Goal: Information Seeking & Learning: Understand process/instructions

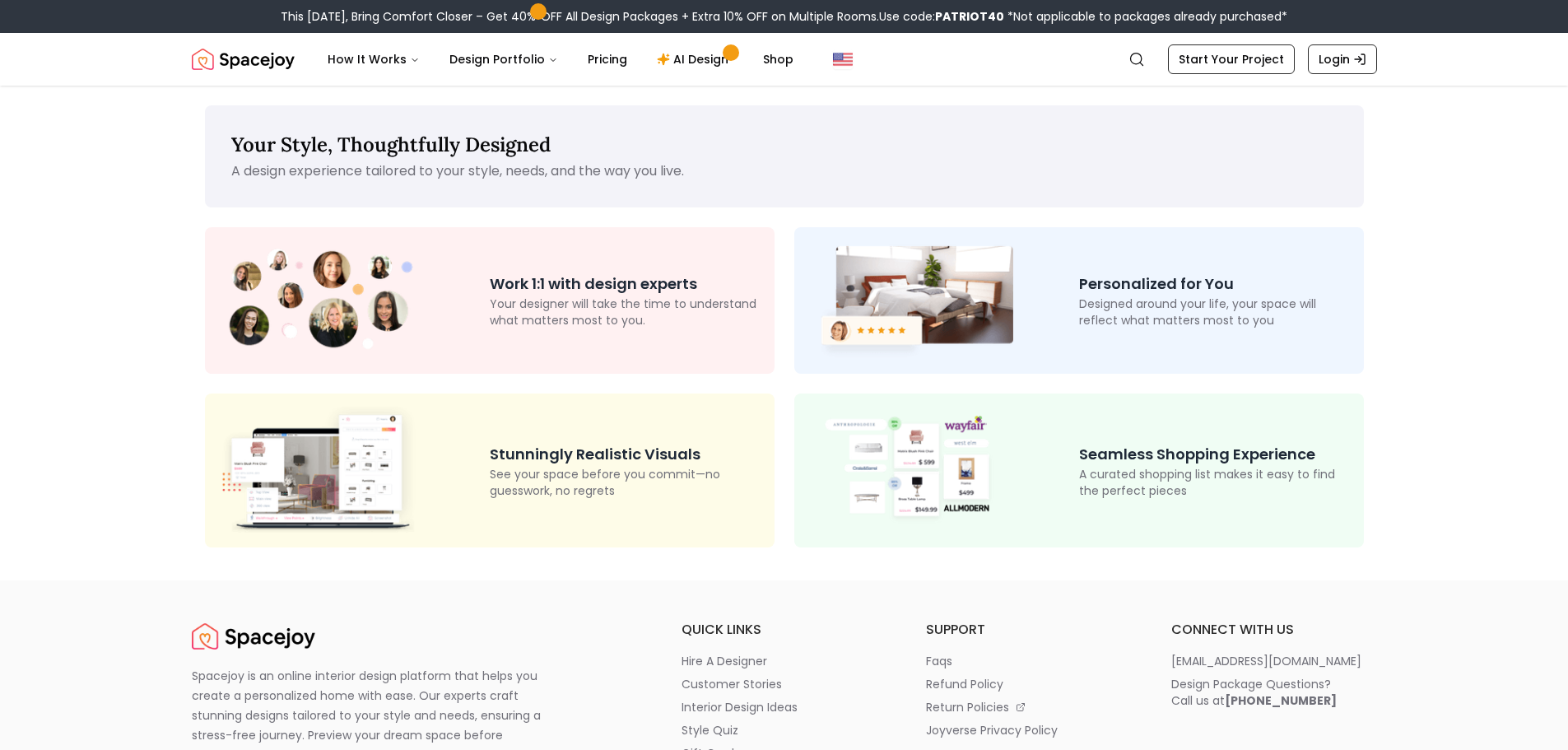
click at [628, 149] on p "Your Style, Thoughtfully Designed" at bounding box center [784, 144] width 1106 height 26
click at [460, 528] on div at bounding box center [354, 470] width 272 height 127
click at [497, 477] on p "See your space before you commit—no guesswork, no regrets" at bounding box center [626, 482] width 272 height 33
click at [369, 66] on button "How It Works" at bounding box center [374, 59] width 119 height 33
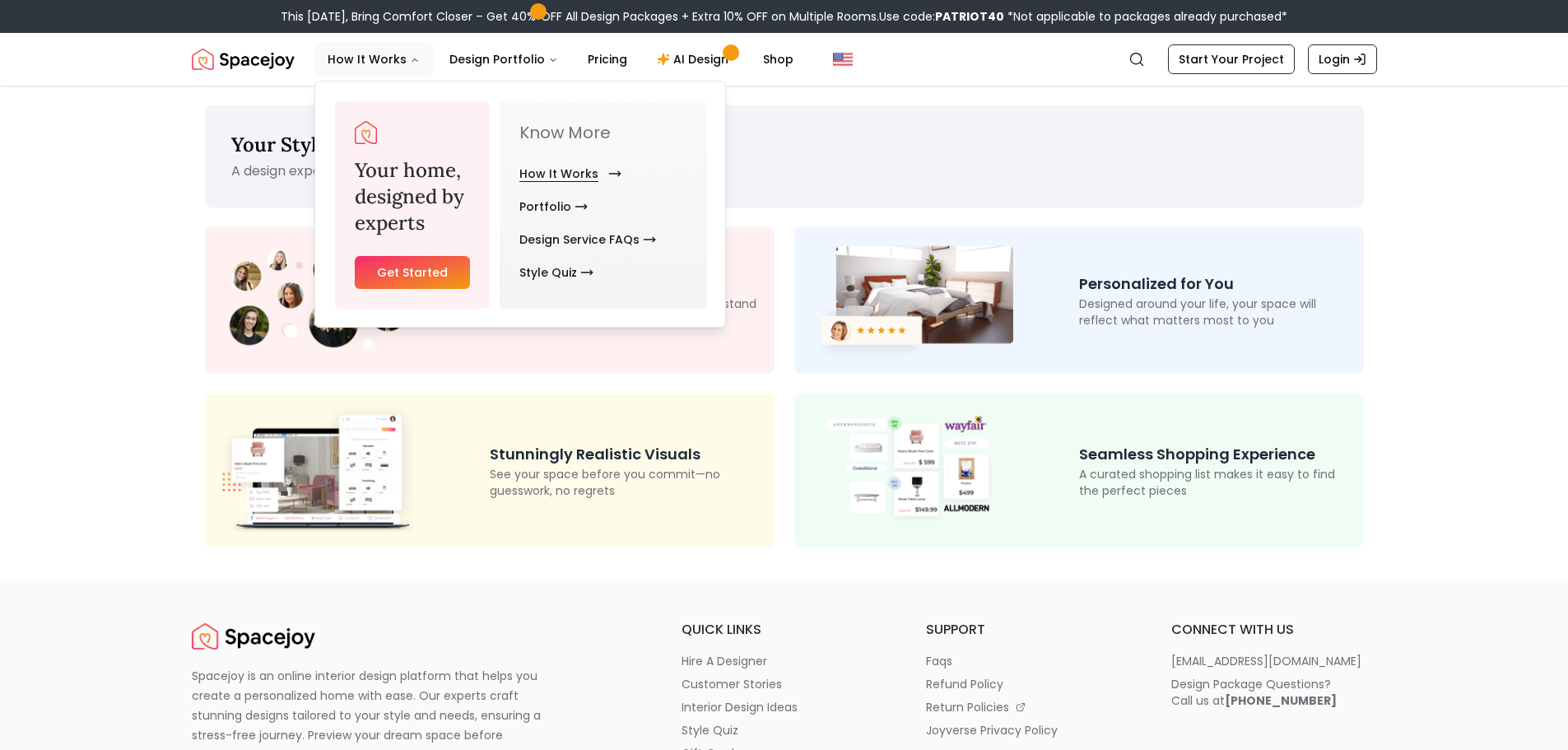
click at [573, 181] on link "How It Works" at bounding box center [567, 173] width 95 height 33
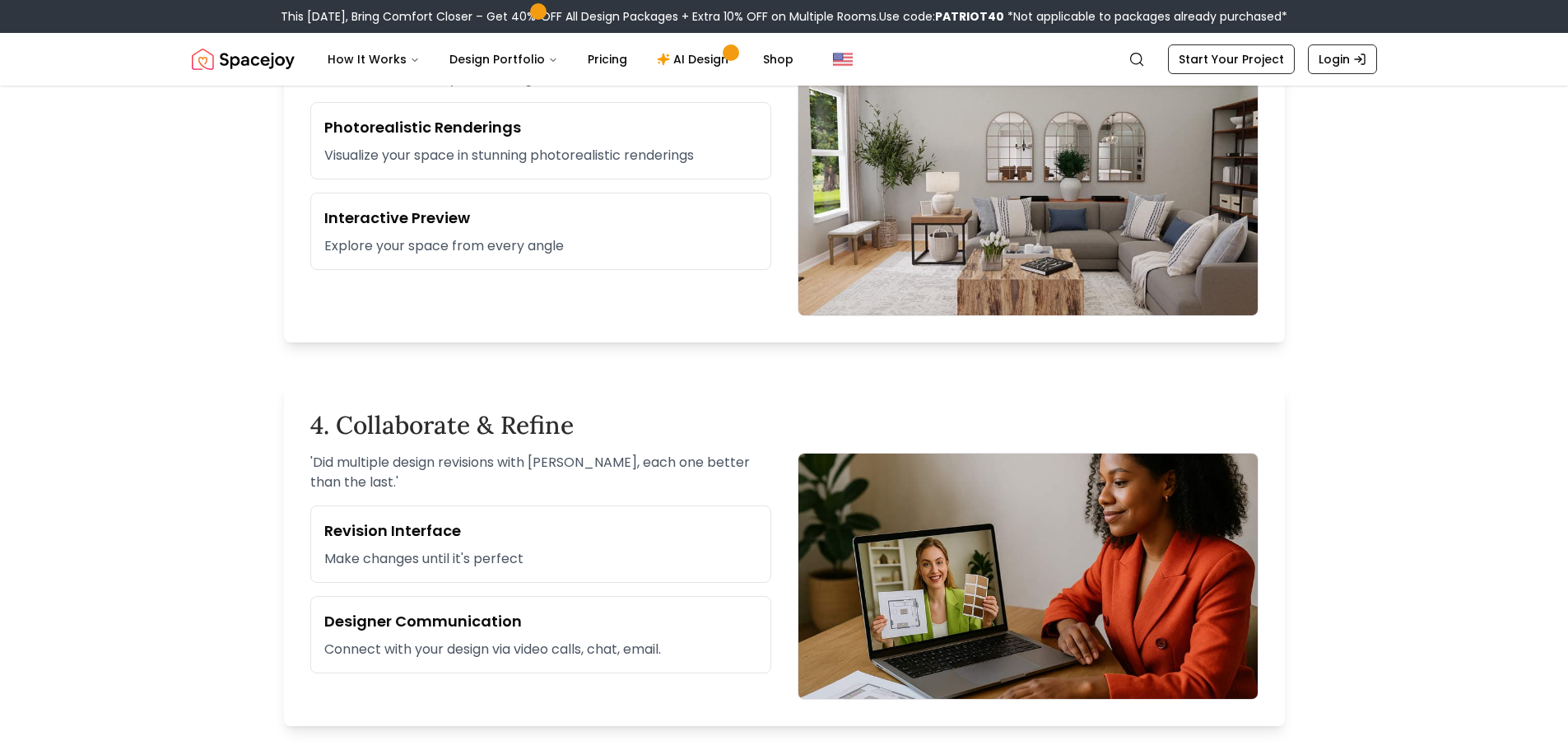
scroll to position [1399, 0]
